Goal: Task Accomplishment & Management: Manage account settings

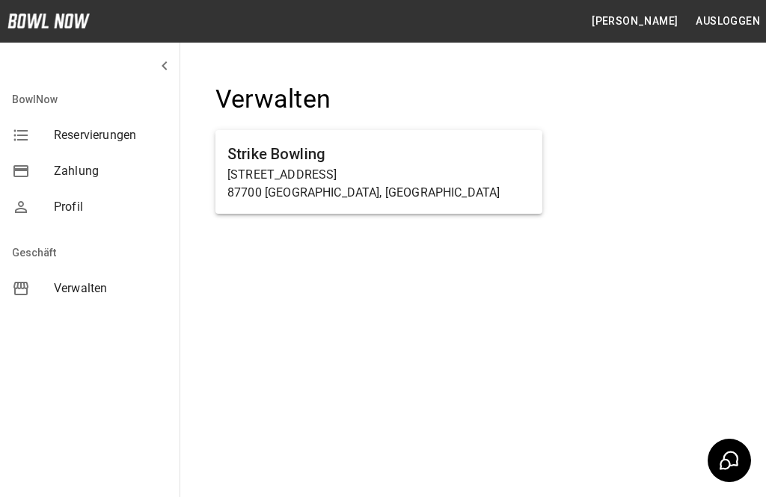
click at [292, 168] on p "Haußmannstraße 2a" at bounding box center [378, 175] width 303 height 18
click at [264, 170] on p "Haußmannstraße 2a" at bounding box center [378, 175] width 303 height 18
click at [366, 189] on p "87700 Memmingen, Germany" at bounding box center [378, 193] width 303 height 18
click at [362, 192] on p "87700 Memmingen, Germany" at bounding box center [378, 193] width 303 height 18
click at [358, 192] on p "87700 Memmingen, Germany" at bounding box center [378, 193] width 303 height 18
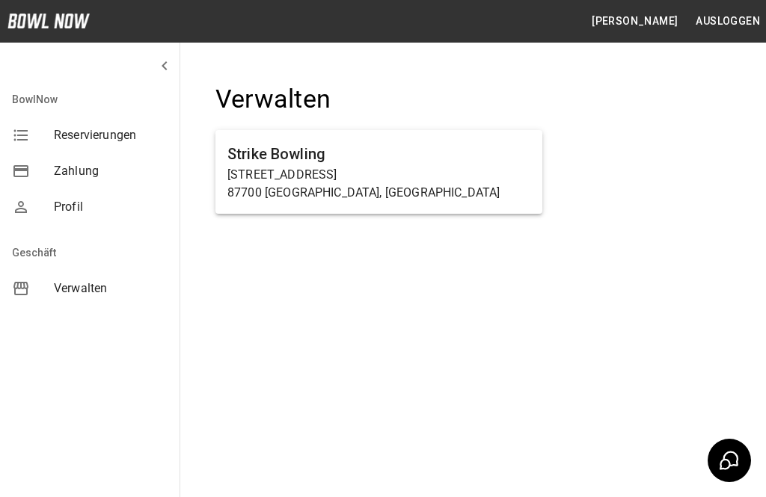
click at [284, 196] on p "87700 Memmingen, Germany" at bounding box center [378, 193] width 303 height 18
click at [283, 174] on p "Haußmannstraße 2a" at bounding box center [378, 175] width 303 height 18
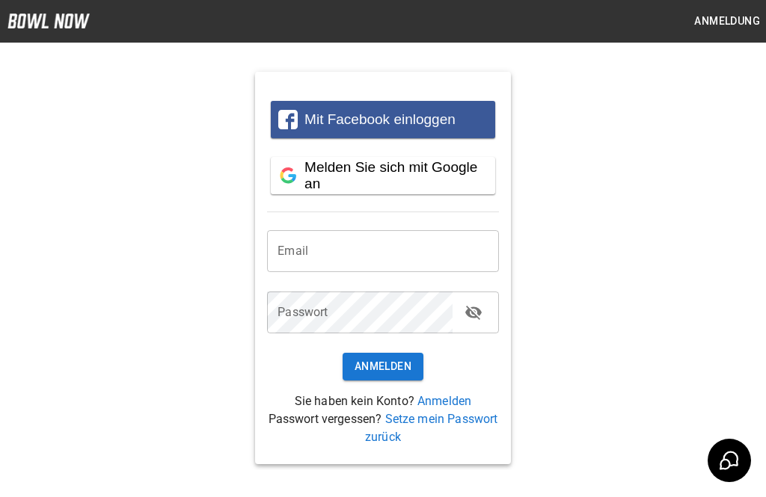
click at [305, 257] on input "email" at bounding box center [382, 251] width 231 height 42
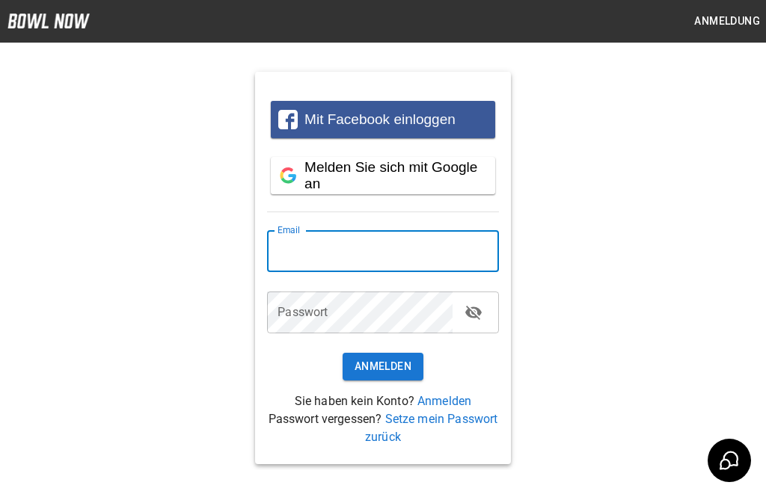
type input "**********"
click at [382, 370] on button "Anmelden" at bounding box center [383, 367] width 81 height 28
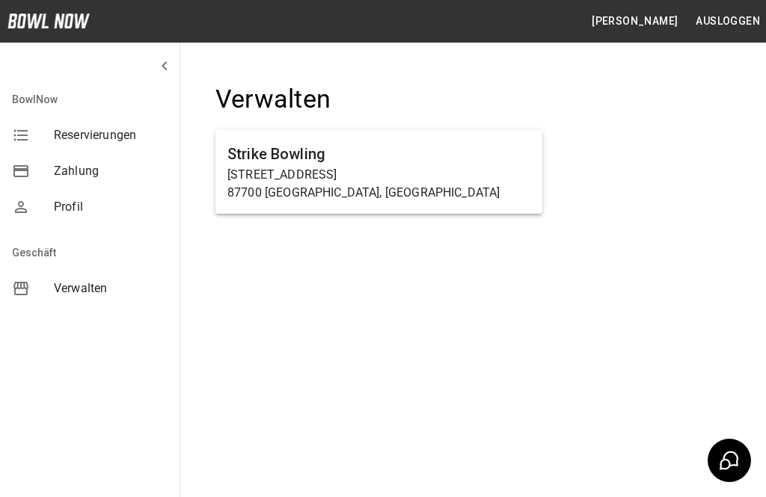
click at [260, 175] on p "Haußmannstraße 2a" at bounding box center [378, 175] width 303 height 18
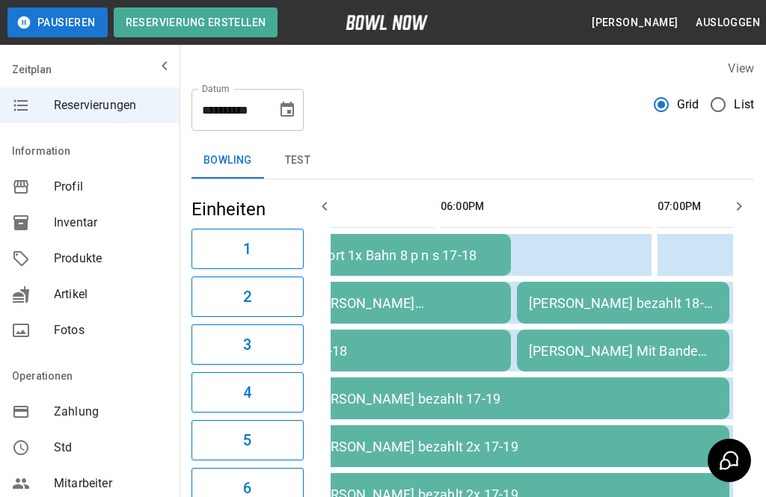
scroll to position [0, 547]
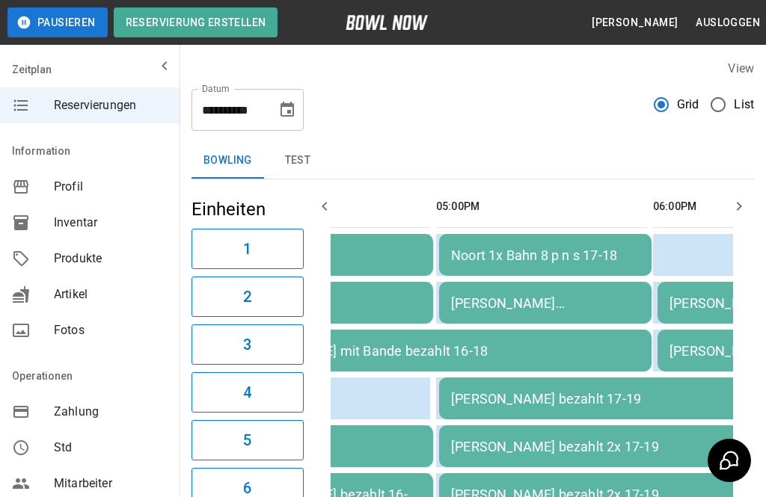
click at [482, 297] on div "[PERSON_NAME] Kindergeburtstag bezahlt 17-18" at bounding box center [545, 303] width 189 height 16
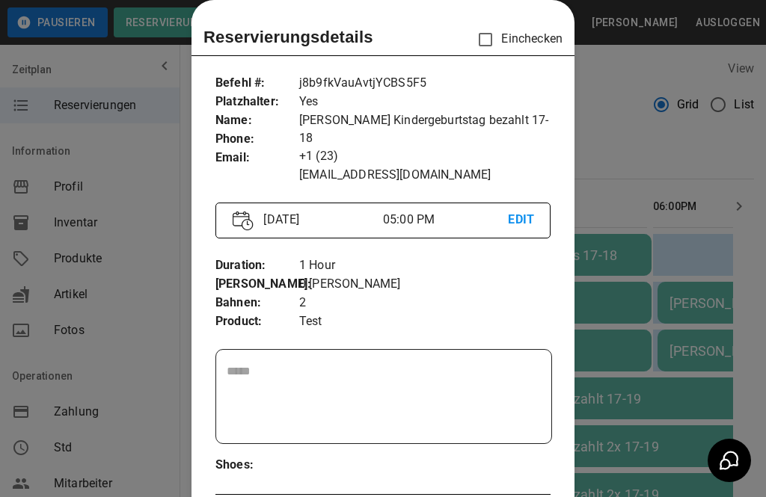
click at [639, 447] on div at bounding box center [383, 248] width 766 height 497
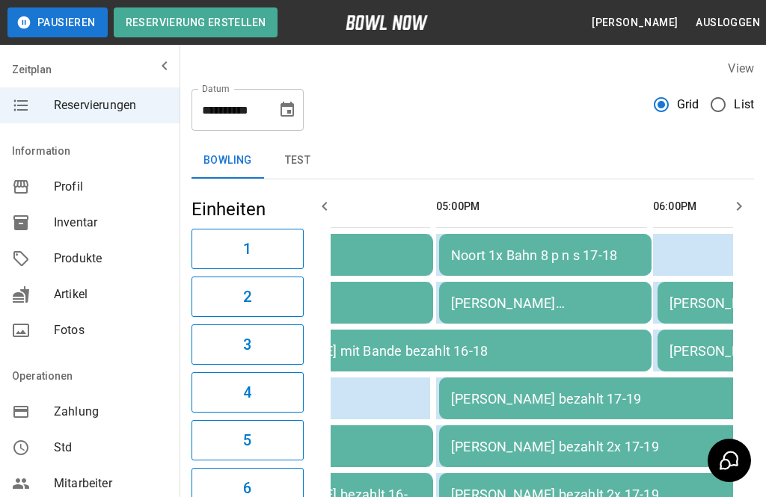
click at [497, 312] on td "[PERSON_NAME] Kindergeburtstag bezahlt 17-18" at bounding box center [545, 303] width 212 height 42
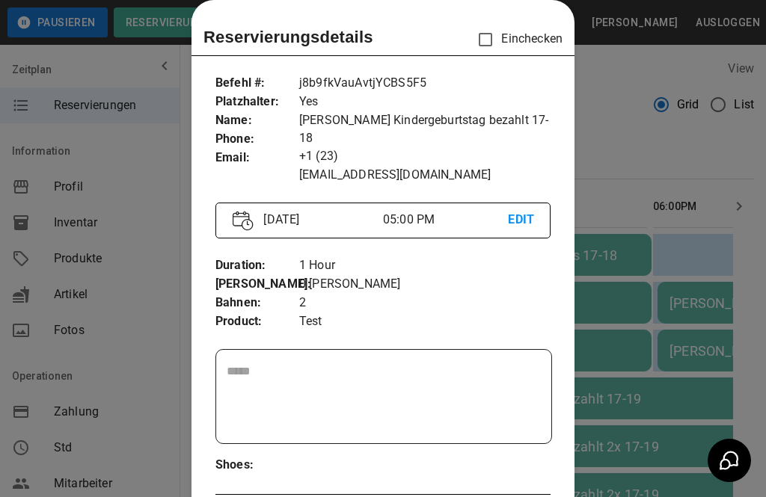
click at [667, 421] on div at bounding box center [383, 248] width 766 height 497
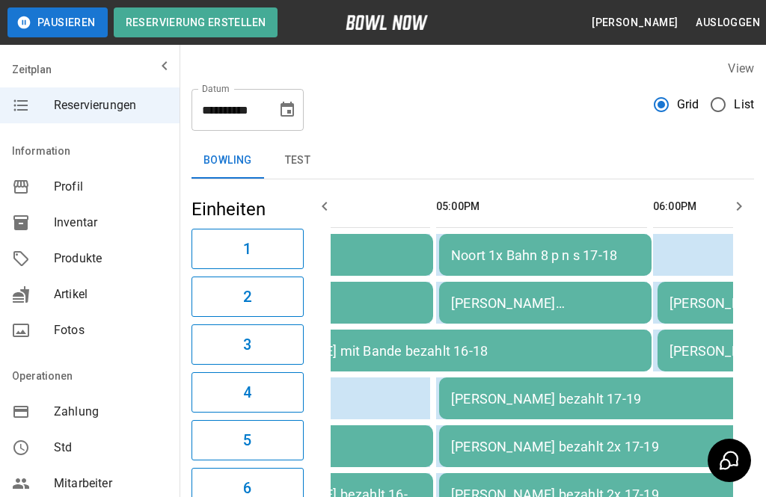
scroll to position [0, 356]
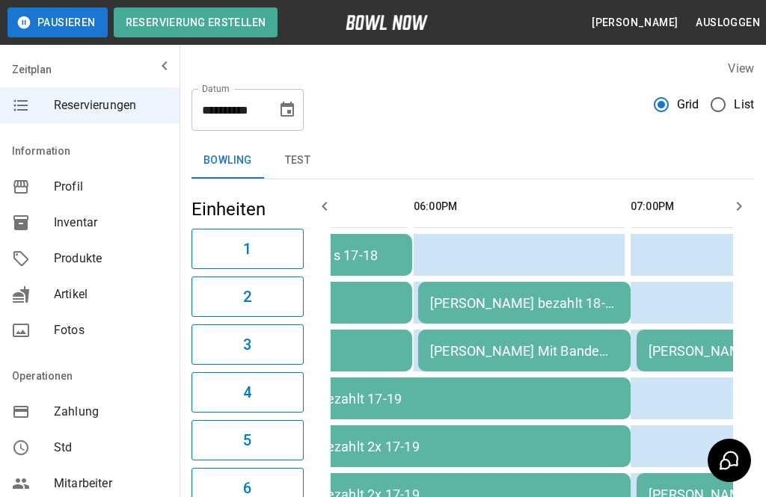
click at [497, 363] on td "[PERSON_NAME] Mit Bande bezahlt 18-19" at bounding box center [524, 351] width 212 height 42
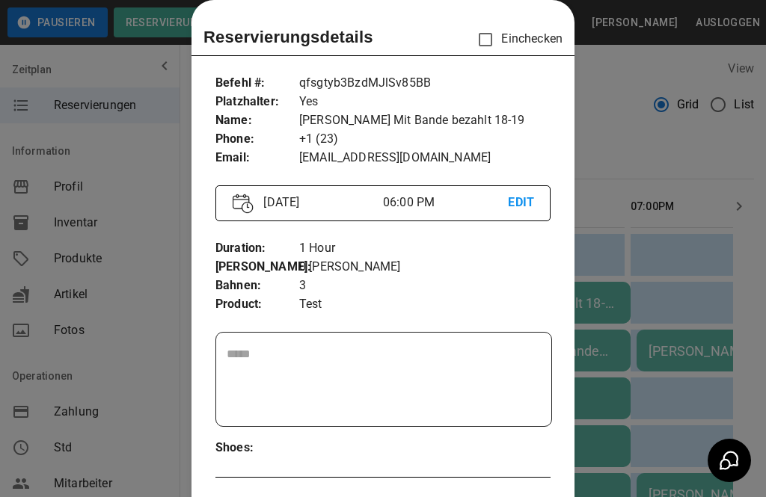
click at [649, 438] on div at bounding box center [383, 248] width 766 height 497
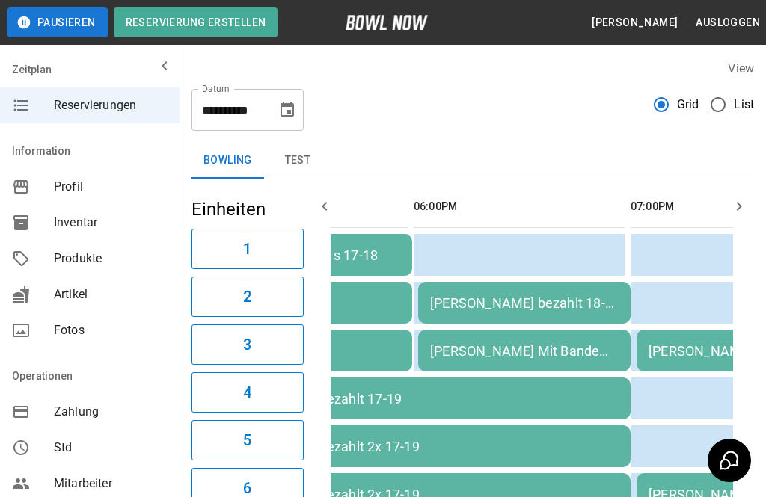
click at [502, 358] on div "[PERSON_NAME] Mit Bande bezahlt 18-19" at bounding box center [524, 351] width 189 height 16
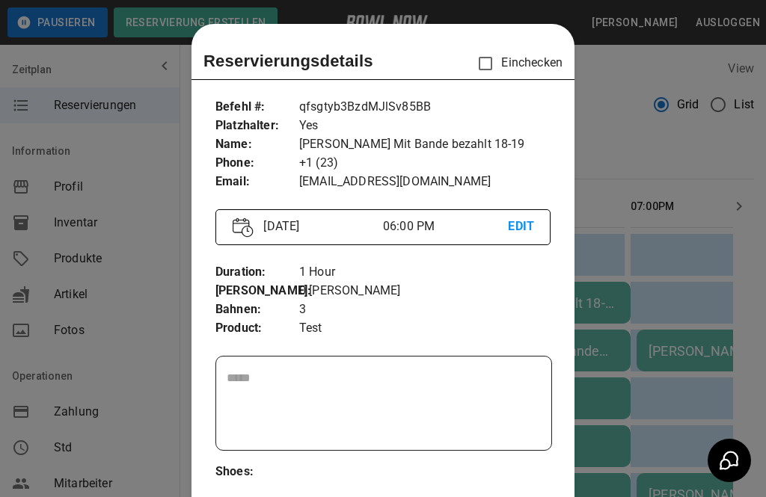
scroll to position [24, 0]
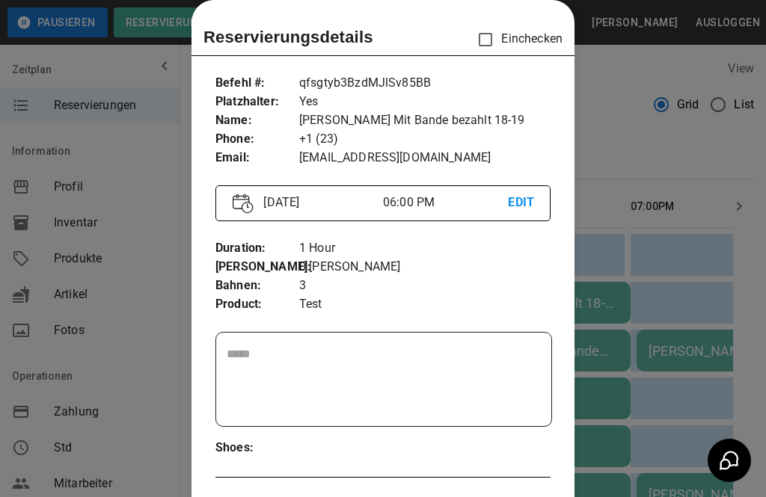
click at [649, 422] on div at bounding box center [383, 248] width 766 height 497
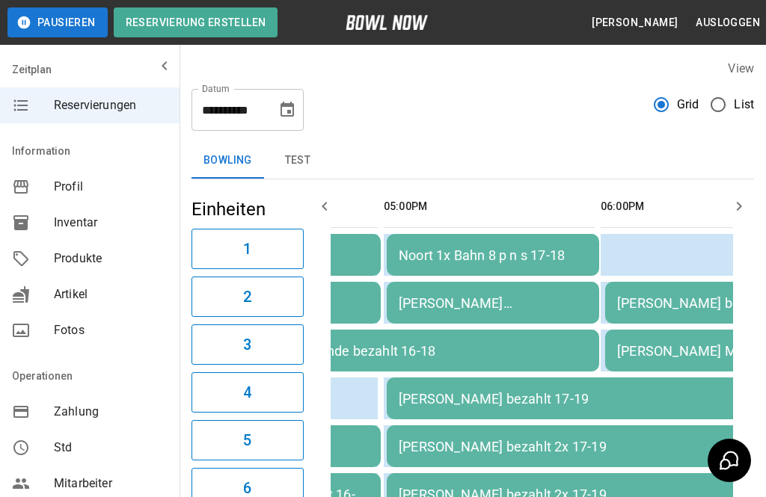
scroll to position [0, 373]
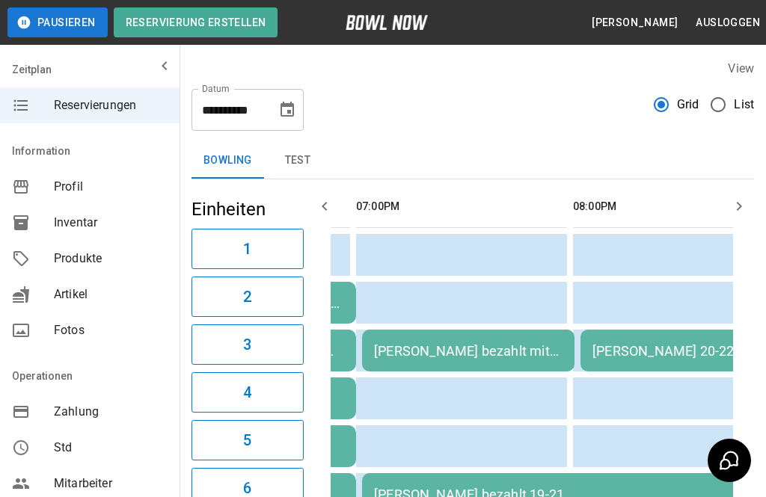
click at [455, 355] on div "[PERSON_NAME] bezahlt mit bande 19-20" at bounding box center [468, 351] width 189 height 16
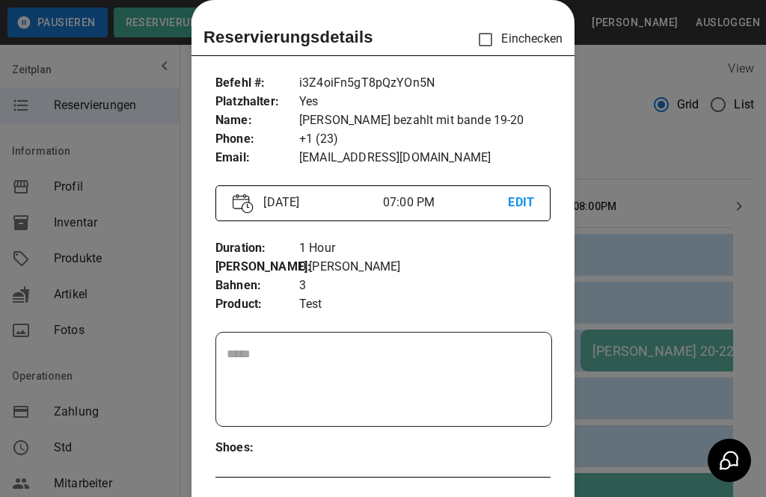
click at [604, 411] on div at bounding box center [383, 248] width 766 height 497
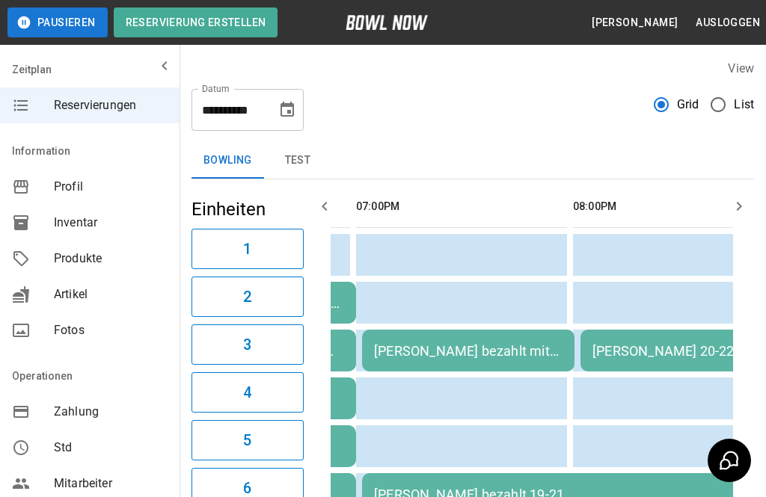
click at [435, 360] on td "[PERSON_NAME] bezahlt mit bande 19-20" at bounding box center [468, 351] width 212 height 42
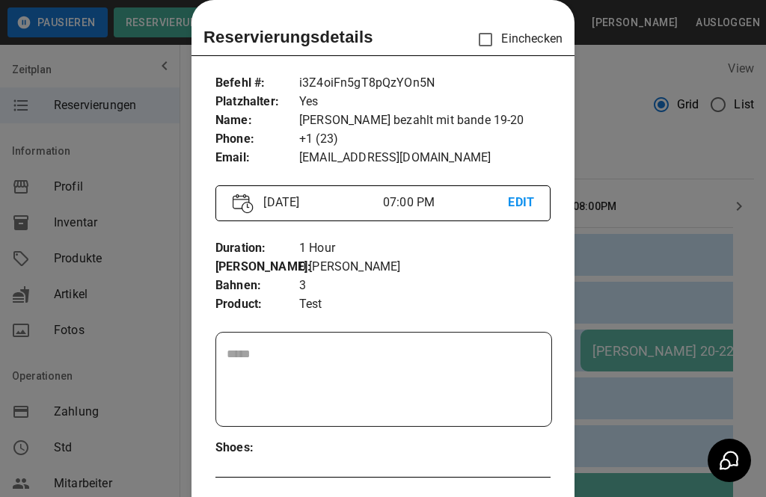
click at [623, 376] on div at bounding box center [383, 248] width 766 height 497
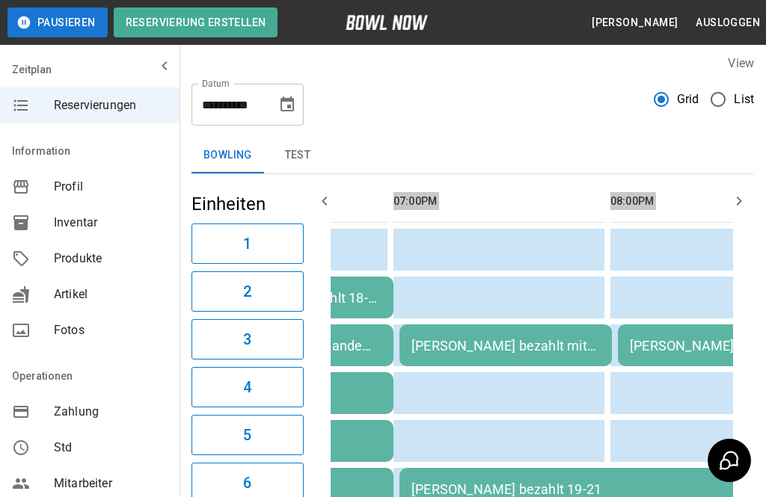
scroll to position [40, 0]
